Goal: Task Accomplishment & Management: Complete application form

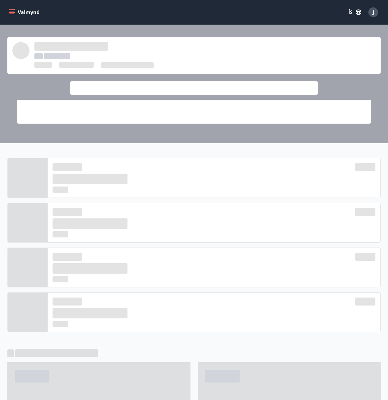
click at [9, 12] on icon "menu" at bounding box center [12, 12] width 6 height 6
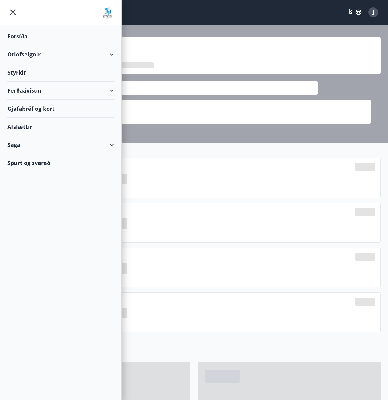
click at [19, 75] on div "Styrkir" at bounding box center [60, 73] width 107 height 18
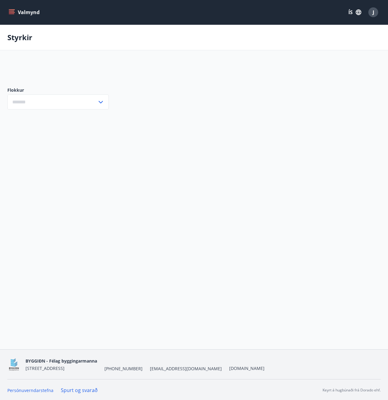
type input "***"
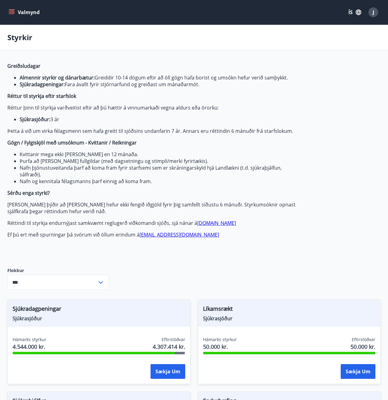
click at [14, 14] on button "Valmynd" at bounding box center [24, 12] width 35 height 11
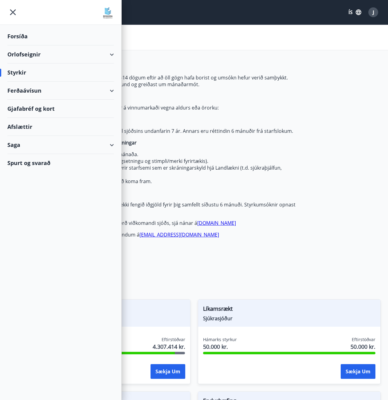
click at [23, 146] on div "Saga" at bounding box center [60, 145] width 107 height 18
click at [31, 239] on div "Skilagreinar" at bounding box center [60, 237] width 97 height 13
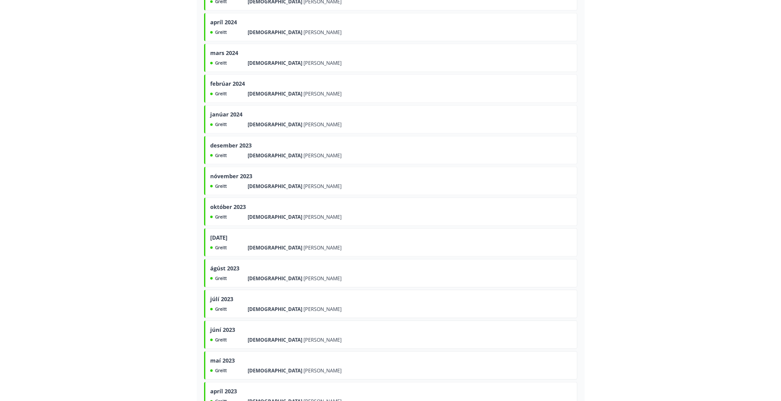
scroll to position [123, 0]
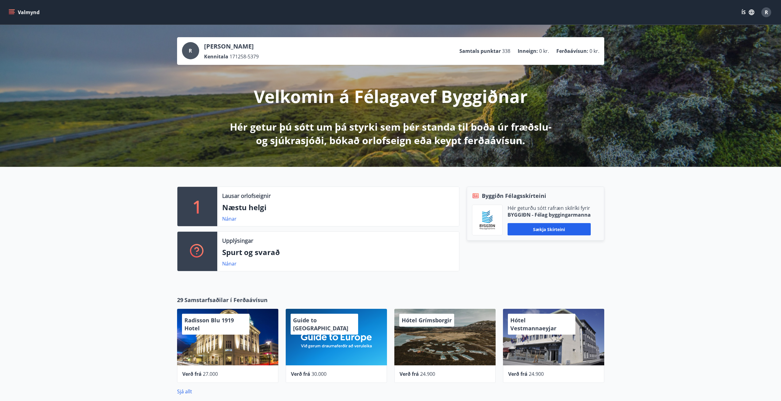
click at [14, 12] on icon "menu" at bounding box center [12, 12] width 7 height 1
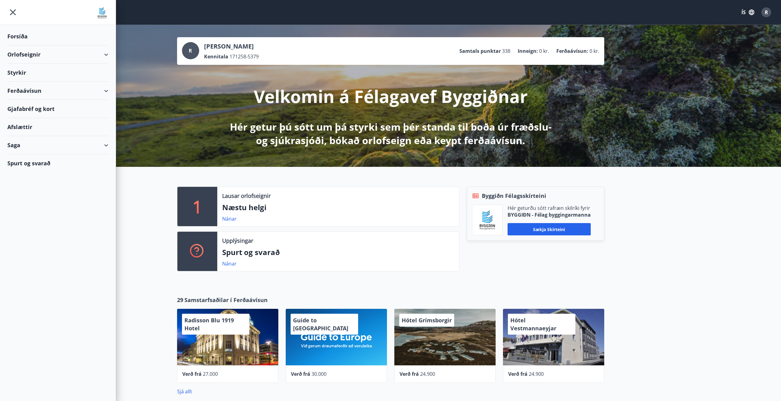
click at [23, 79] on div "Styrkir" at bounding box center [57, 73] width 101 height 18
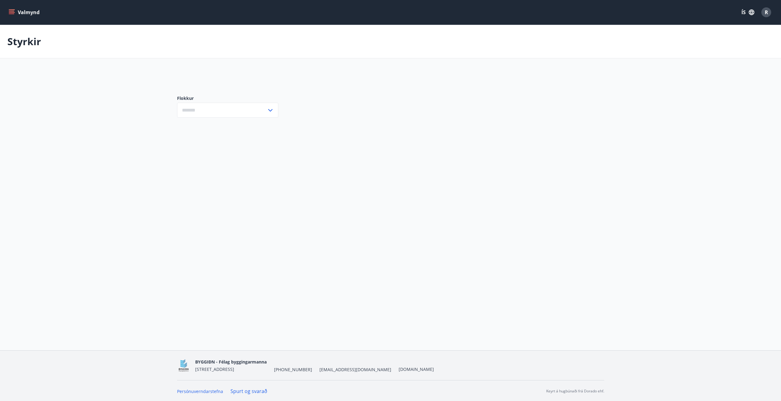
type input "***"
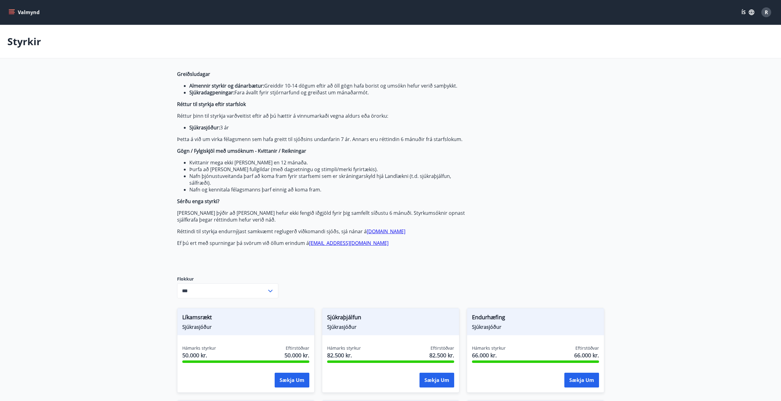
click at [9, 15] on icon "menu" at bounding box center [12, 12] width 6 height 6
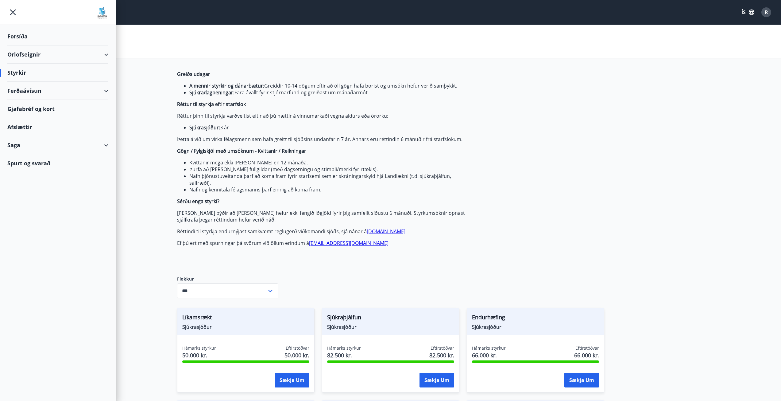
click at [103, 146] on div "Saga" at bounding box center [57, 145] width 101 height 18
click at [36, 239] on div "Skilagreinar" at bounding box center [57, 237] width 91 height 13
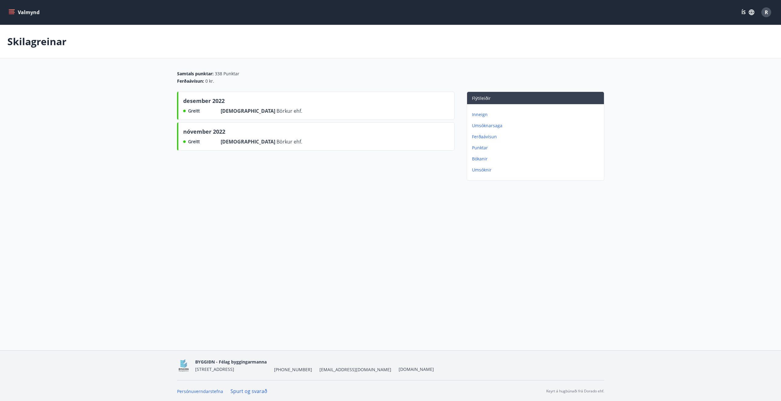
click at [10, 39] on p "Skilagreinar" at bounding box center [36, 42] width 59 height 14
click at [10, 13] on icon "menu" at bounding box center [12, 12] width 7 height 1
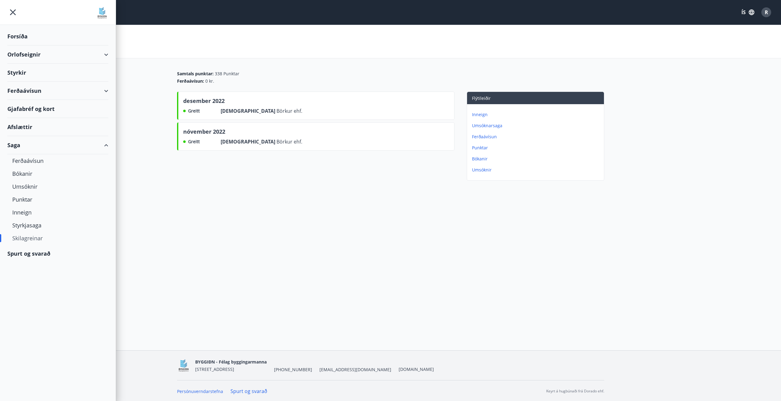
click at [10, 13] on icon "menu" at bounding box center [12, 12] width 11 height 11
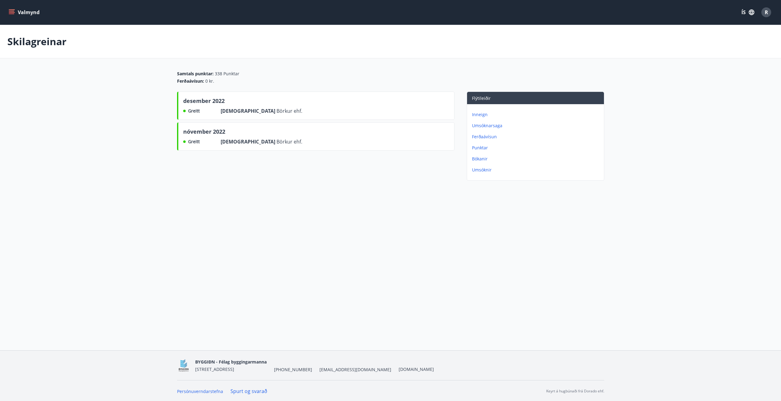
click at [12, 16] on button "Valmynd" at bounding box center [24, 12] width 35 height 11
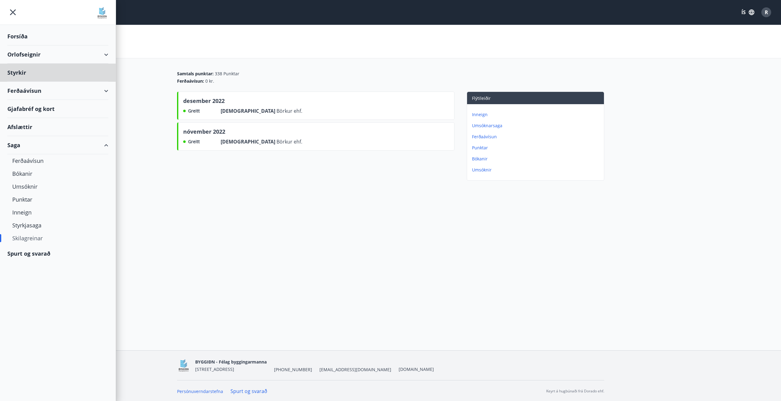
click at [18, 37] on div "Forsíða" at bounding box center [57, 36] width 101 height 18
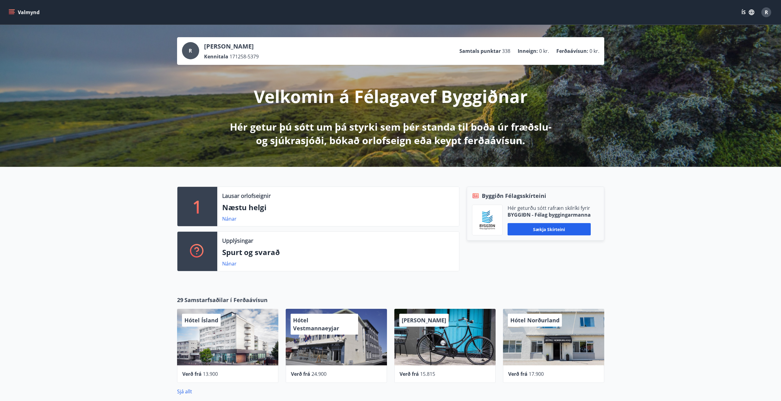
click at [15, 14] on button "Valmynd" at bounding box center [24, 12] width 35 height 11
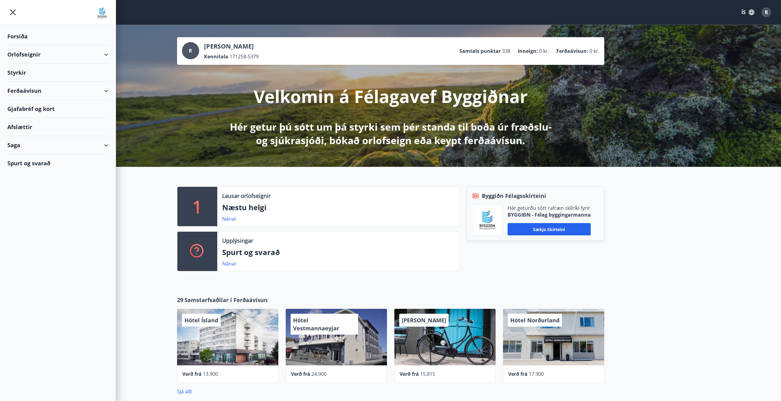
click at [26, 73] on div "Styrkir" at bounding box center [57, 73] width 101 height 18
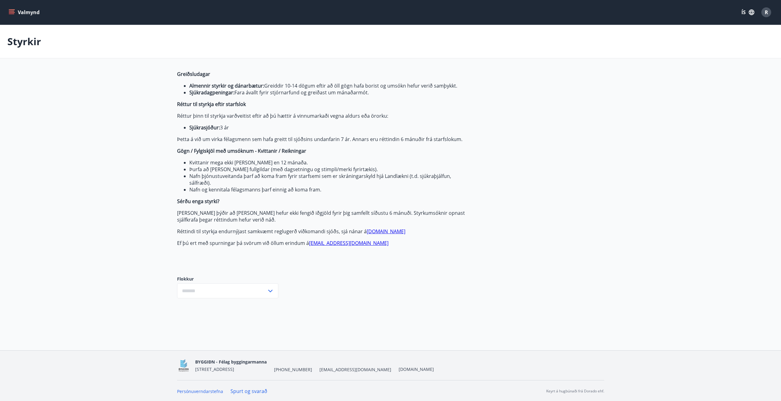
type input "***"
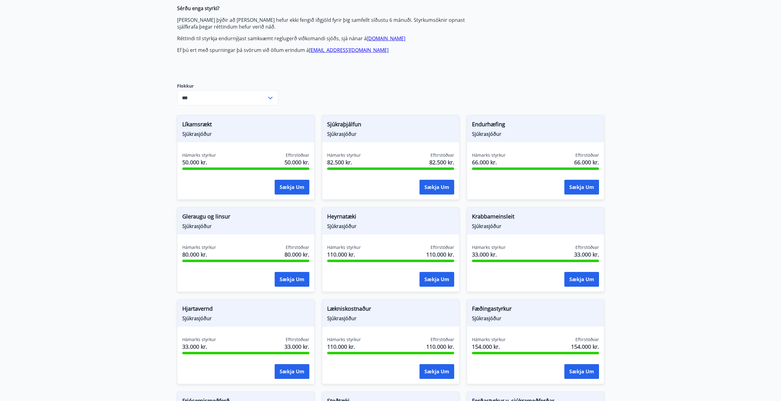
scroll to position [184, 0]
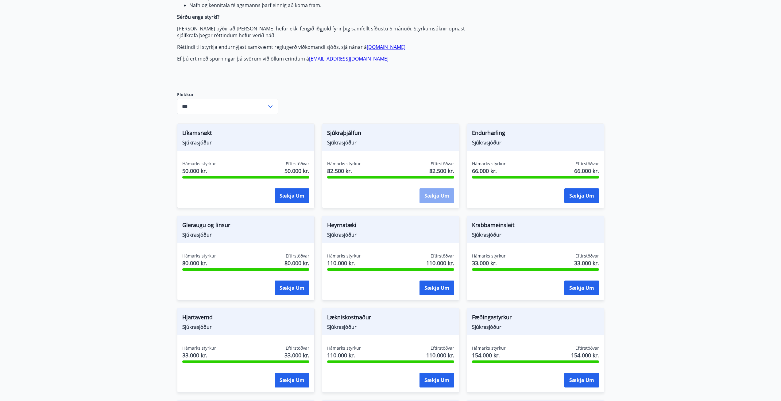
click at [441, 196] on button "Sækja um" at bounding box center [437, 195] width 35 height 15
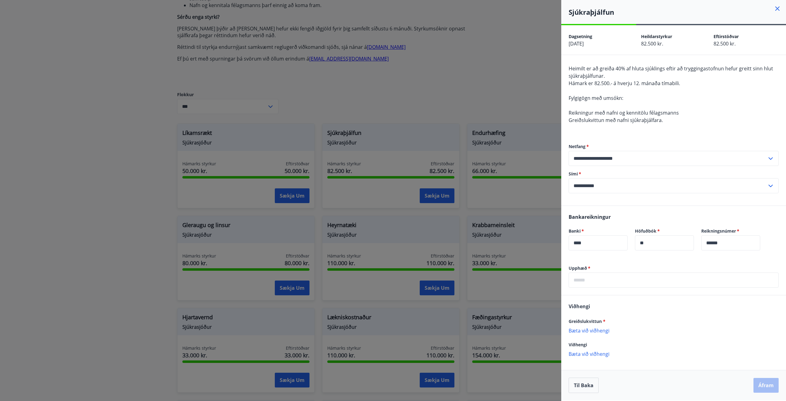
click at [602, 283] on input "text" at bounding box center [674, 279] width 210 height 15
type input "*****"
click at [599, 330] on p "Bæta við viðhengi" at bounding box center [674, 330] width 210 height 6
click at [758, 386] on button "Áfram" at bounding box center [765, 386] width 25 height 15
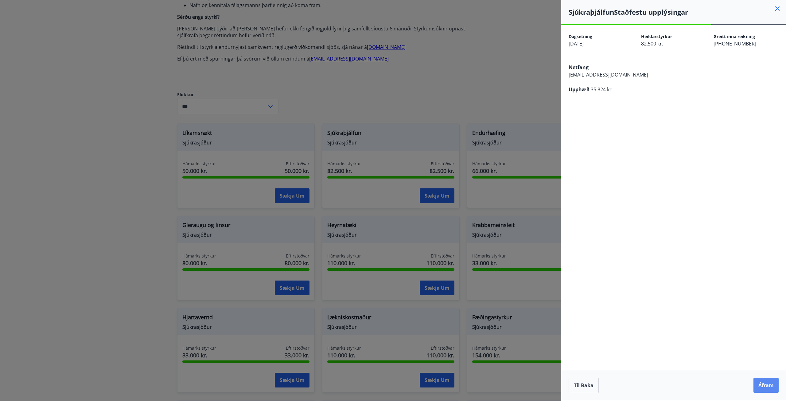
click at [764, 383] on button "Áfram" at bounding box center [765, 385] width 25 height 15
click at [773, 29] on icon "Close" at bounding box center [772, 30] width 7 height 7
click at [769, 380] on button "Áfram" at bounding box center [765, 385] width 25 height 15
click at [586, 383] on button "Til baka" at bounding box center [584, 384] width 30 height 15
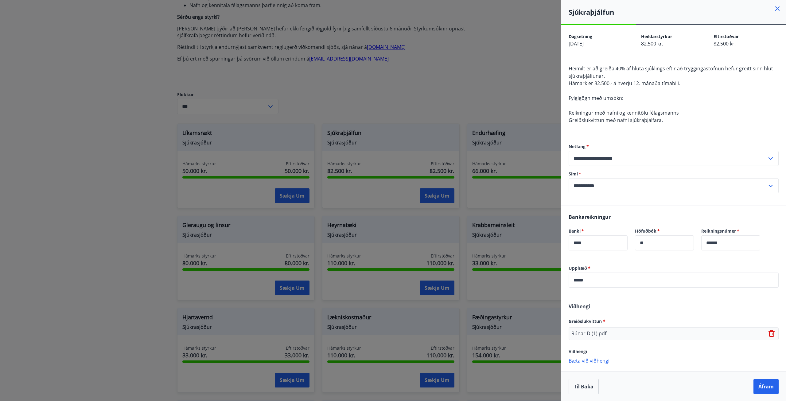
click at [774, 10] on icon at bounding box center [777, 8] width 7 height 7
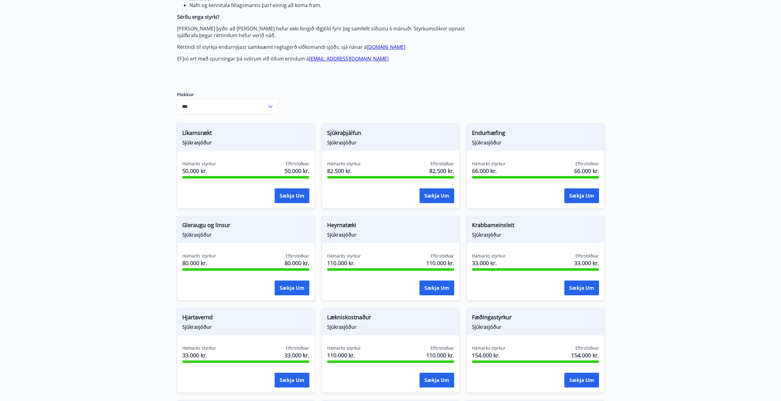
click at [603, 90] on div "Greiðsludagar Almennir styrkir og dánarbætur: Greiddir 10-14 dögum eftir að öll…" at bounding box center [390, 234] width 427 height 697
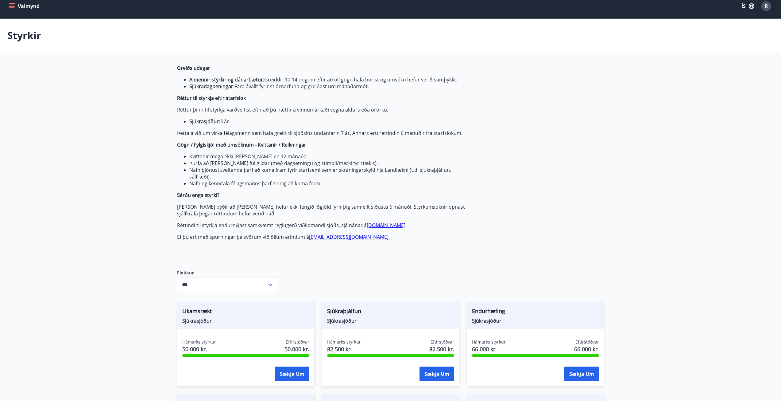
scroll to position [0, 0]
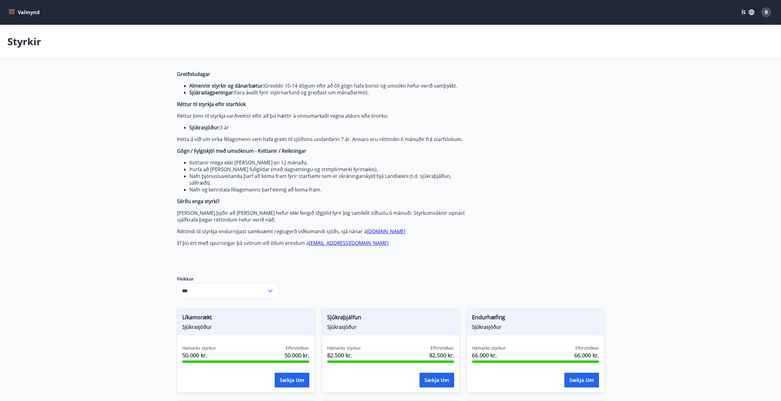
click at [13, 10] on icon "menu" at bounding box center [12, 10] width 7 height 1
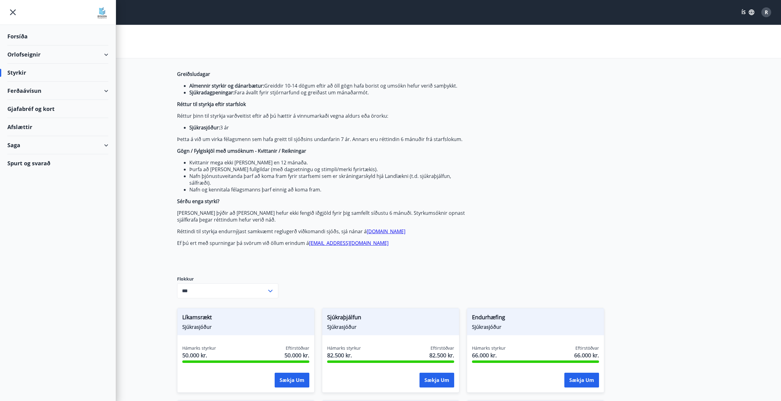
click at [22, 72] on div "Styrkir" at bounding box center [57, 73] width 101 height 18
click at [14, 25] on ul "Forsíða Orlofseignir Styrkir Ferðaávísun Gjafabréf og kort Afslættir Saga Spurt…" at bounding box center [58, 98] width 116 height 147
click at [16, 35] on div "Forsíða" at bounding box center [57, 36] width 101 height 18
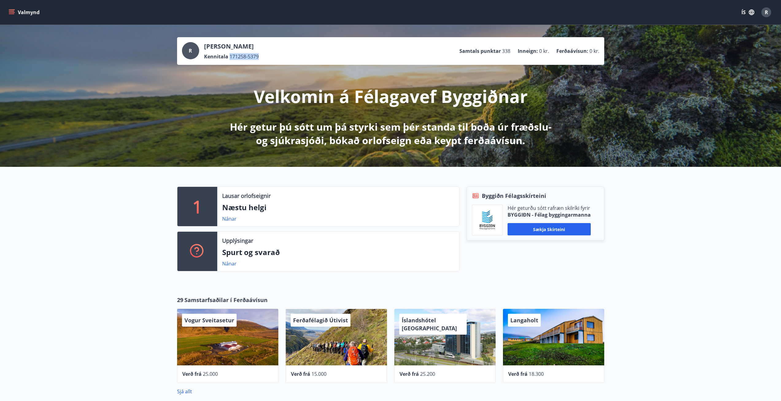
drag, startPoint x: 264, startPoint y: 58, endPoint x: 230, endPoint y: 56, distance: 33.5
click at [230, 56] on div "R Rúnar Davíðsson Kennitala 171258-5379 Samtals punktar 338 Inneign : 0 kr. Fer…" at bounding box center [390, 51] width 417 height 18
copy span "171258-5379"
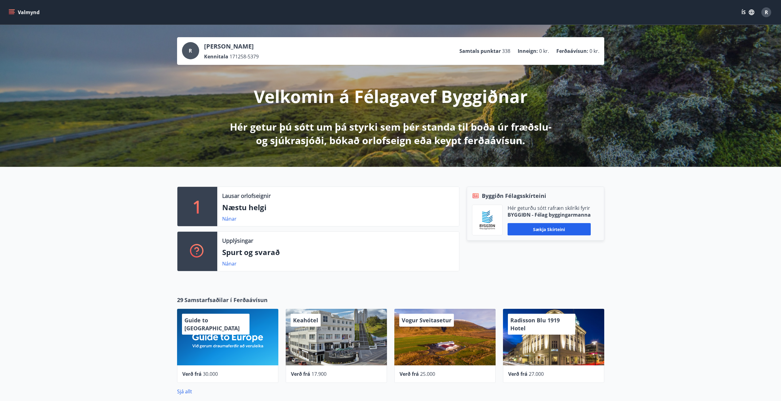
click at [10, 10] on icon "menu" at bounding box center [12, 12] width 6 height 6
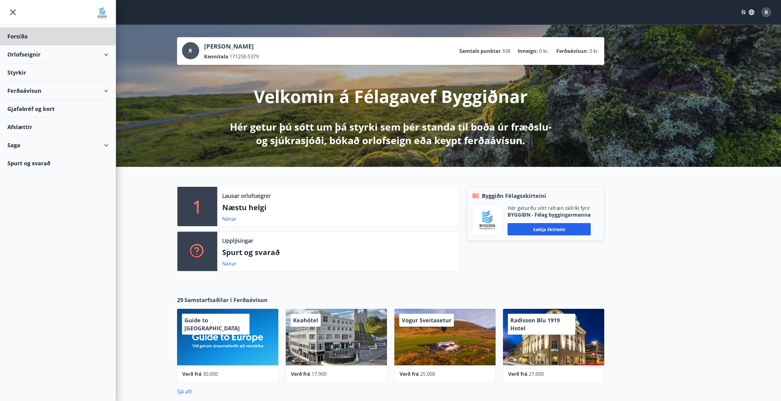
click at [24, 72] on div "Styrkir" at bounding box center [57, 73] width 101 height 18
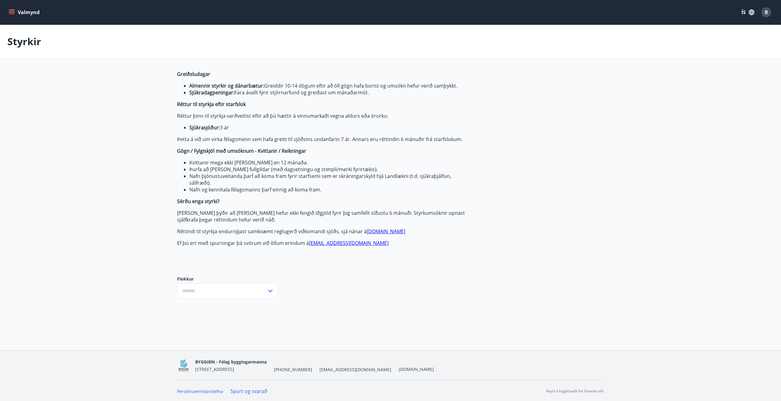
type input "***"
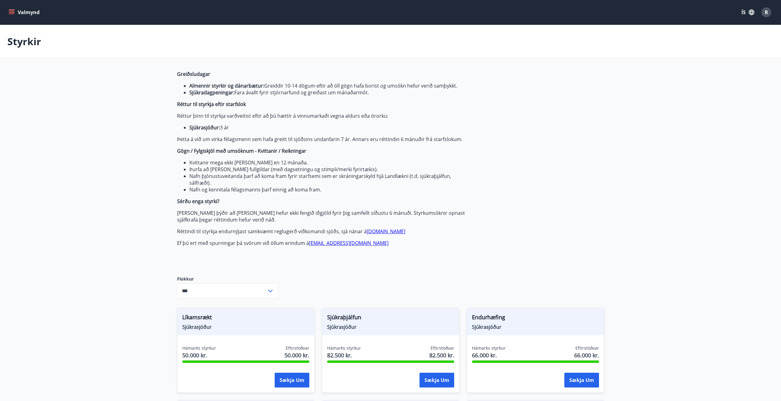
click at [7, 11] on div "Valmynd ÍS R" at bounding box center [390, 12] width 781 height 25
drag, startPoint x: 12, startPoint y: 12, endPoint x: 14, endPoint y: 16, distance: 4.0
click at [13, 12] on icon "menu" at bounding box center [12, 12] width 7 height 1
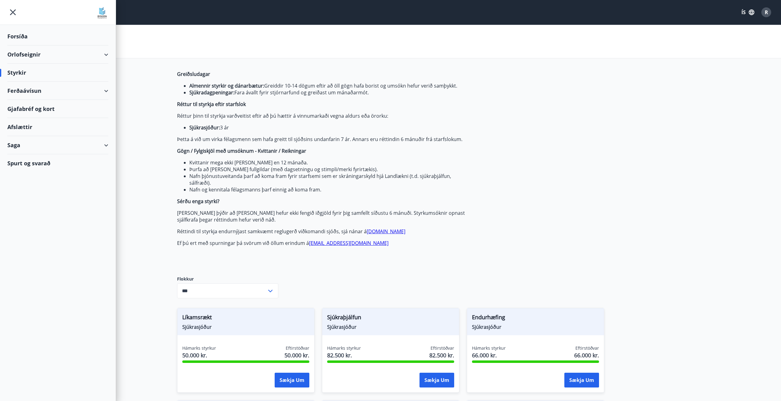
click at [18, 38] on div "Forsíða" at bounding box center [57, 36] width 101 height 18
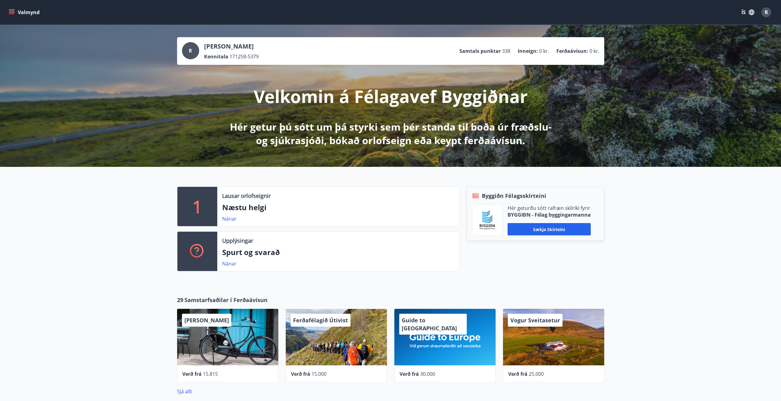
click at [15, 14] on button "Valmynd" at bounding box center [24, 12] width 35 height 11
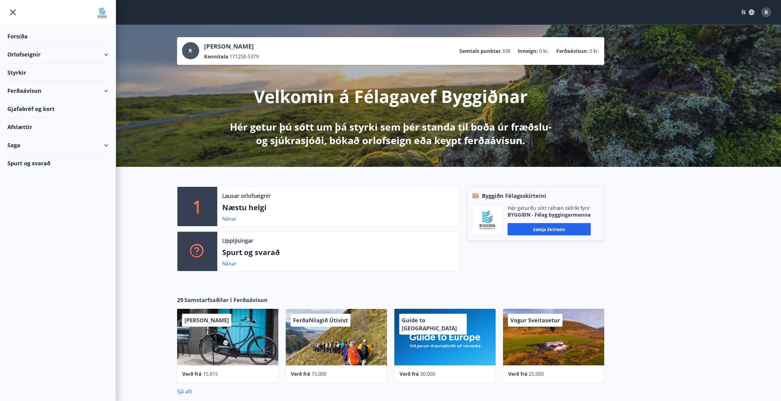
click at [22, 73] on div "Styrkir" at bounding box center [57, 73] width 101 height 18
